Goal: Transaction & Acquisition: Purchase product/service

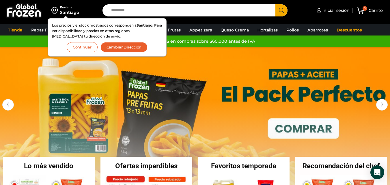
click at [120, 48] on button "Cambiar Dirección" at bounding box center [124, 47] width 47 height 10
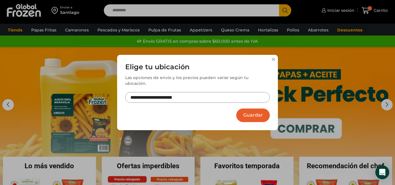
click at [215, 97] on input "**********" at bounding box center [197, 97] width 145 height 11
click at [259, 117] on button "Guardar" at bounding box center [253, 116] width 34 height 14
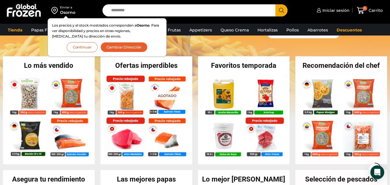
scroll to position [116, 0]
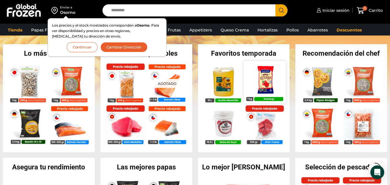
click at [268, 86] on img at bounding box center [265, 82] width 42 height 42
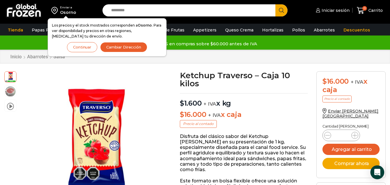
click at [177, 9] on input "Search input" at bounding box center [190, 10] width 164 height 12
type input "*******"
click at [276, 4] on button "Search" at bounding box center [282, 10] width 12 height 12
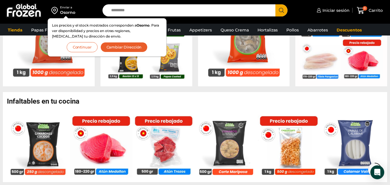
scroll to position [347, 0]
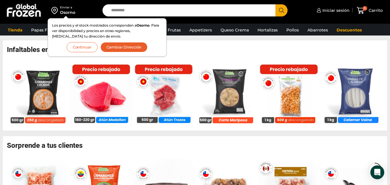
drag, startPoint x: 86, startPoint y: 51, endPoint x: 107, endPoint y: 54, distance: 20.9
click at [86, 51] on button "Continuar" at bounding box center [82, 47] width 31 height 10
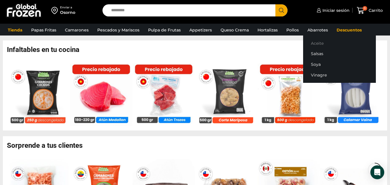
click at [314, 42] on link "Aceite" at bounding box center [339, 43] width 73 height 11
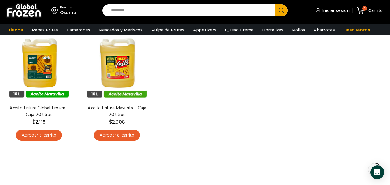
scroll to position [58, 0]
